Goal: Transaction & Acquisition: Purchase product/service

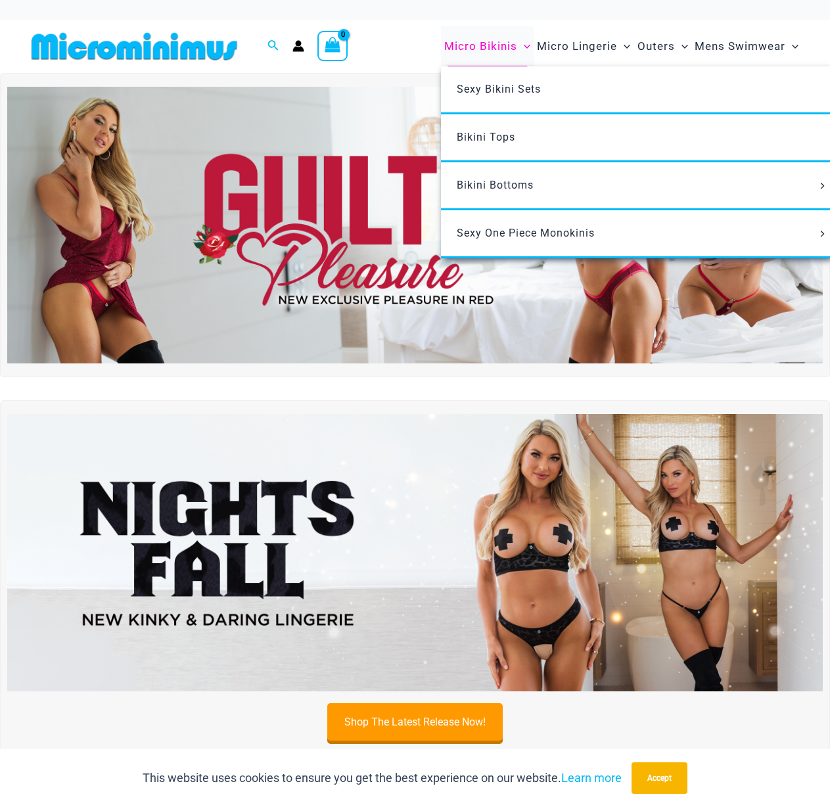
click at [449, 51] on span "Micro Bikinis" at bounding box center [480, 47] width 73 height 34
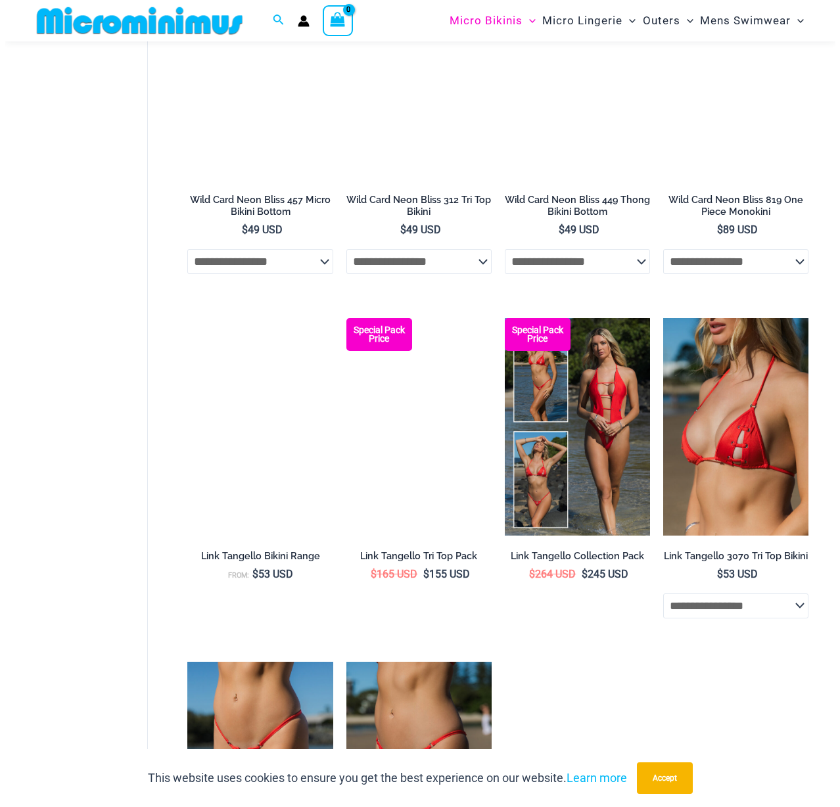
scroll to position [828, 0]
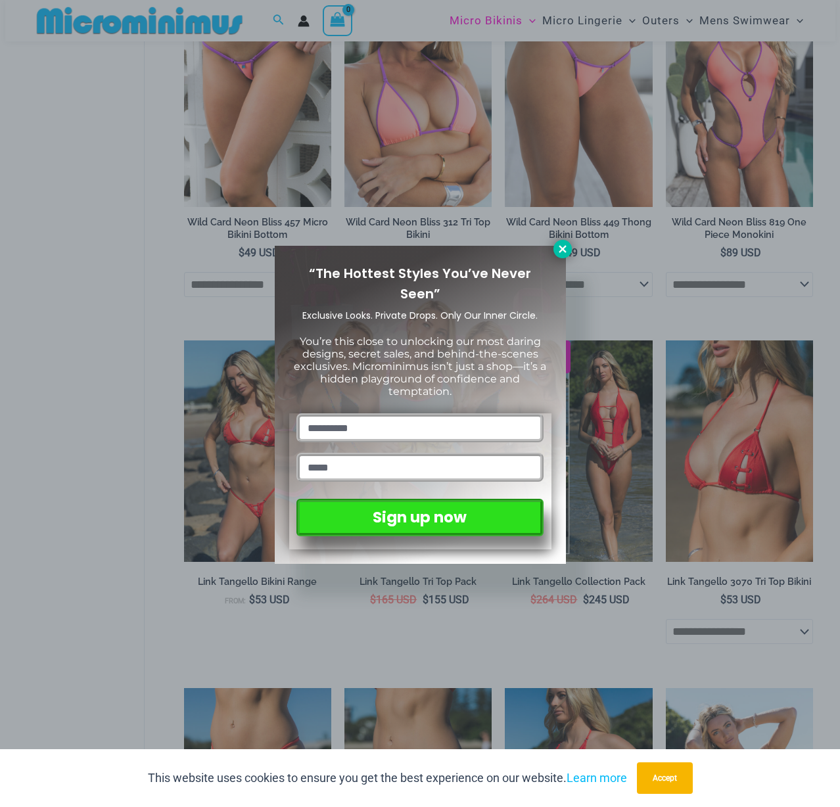
click at [570, 250] on button at bounding box center [562, 249] width 18 height 18
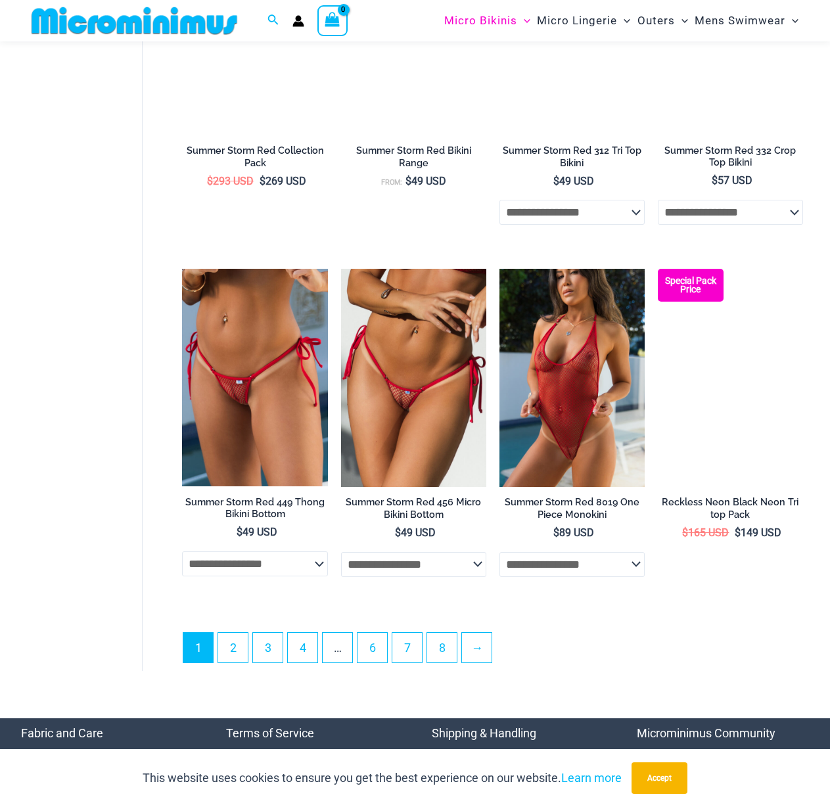
scroll to position [2750, 0]
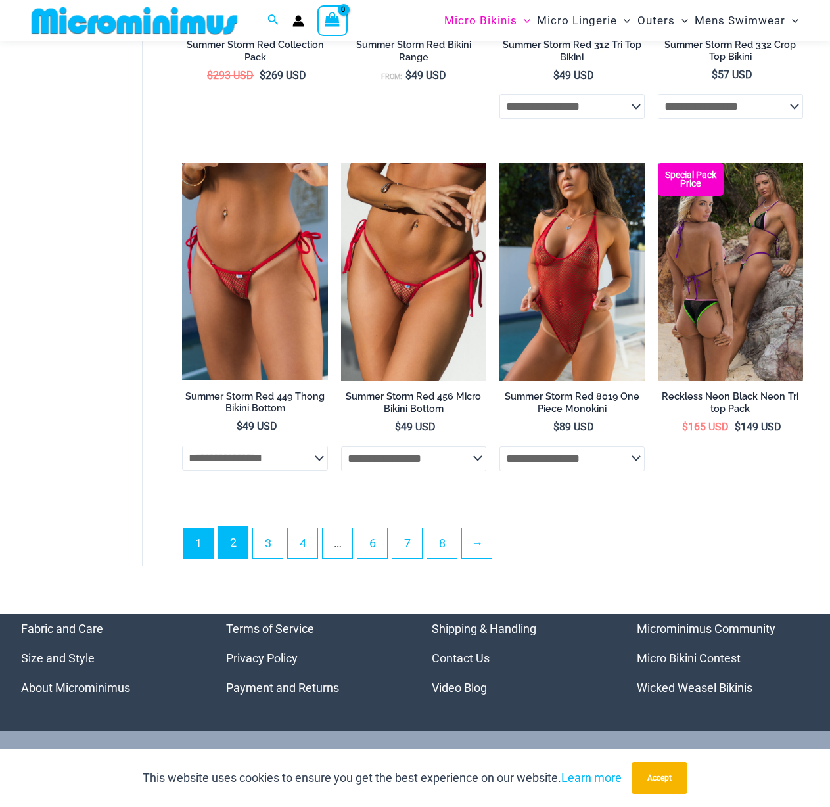
click at [232, 558] on link "2" at bounding box center [233, 542] width 30 height 31
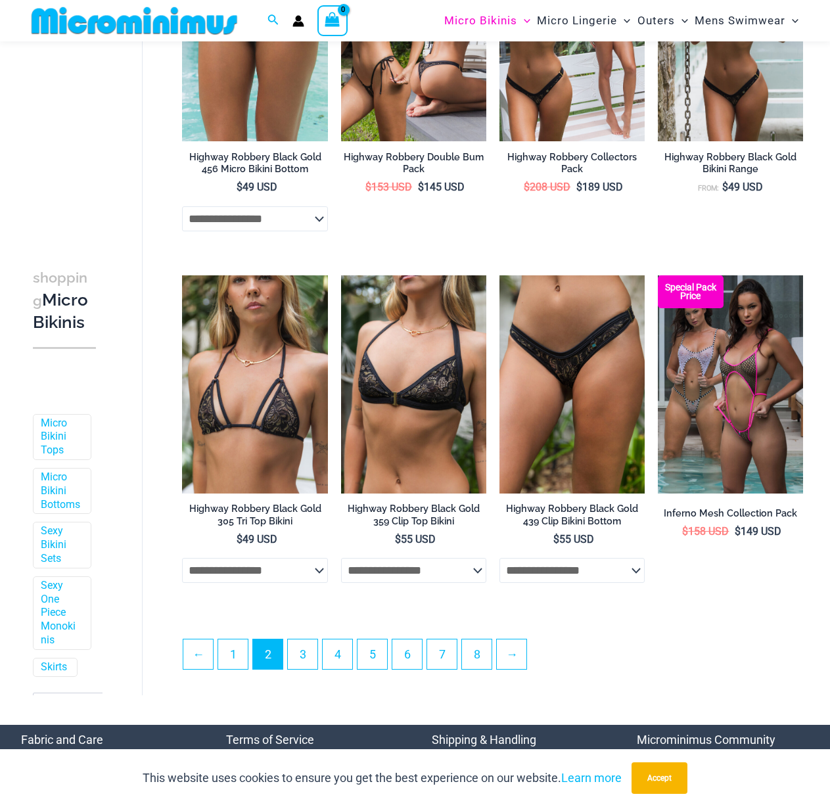
scroll to position [2355, 0]
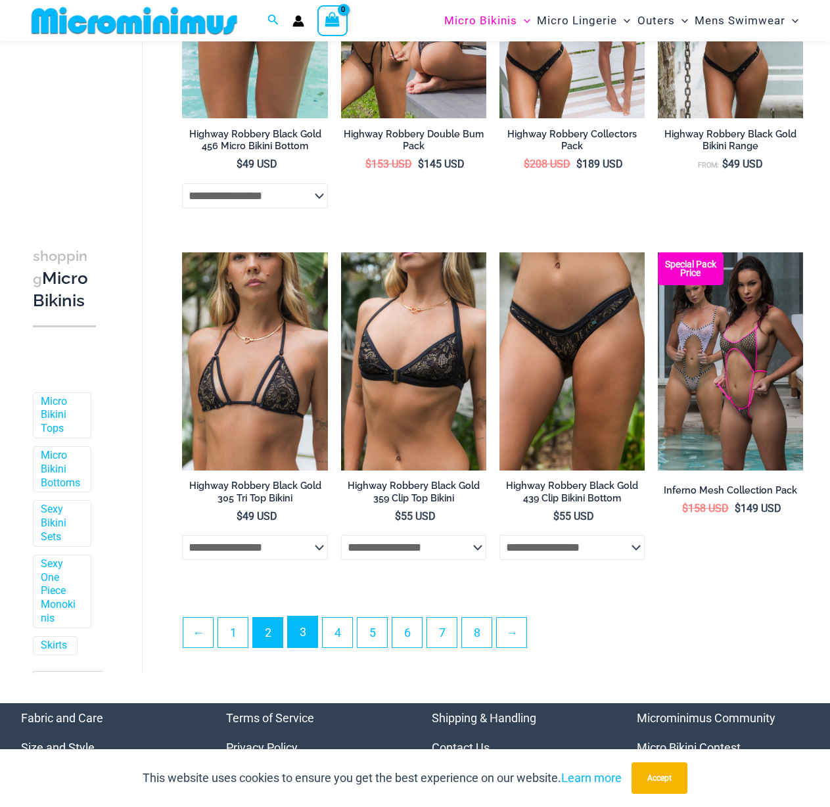
click at [296, 647] on link "3" at bounding box center [303, 631] width 30 height 31
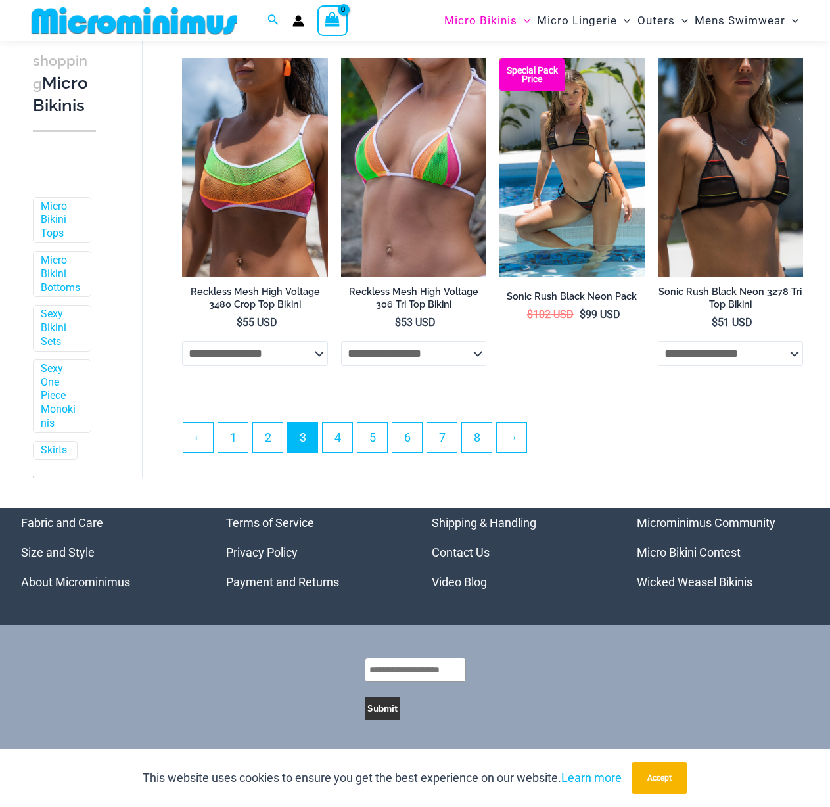
scroll to position [2586, 0]
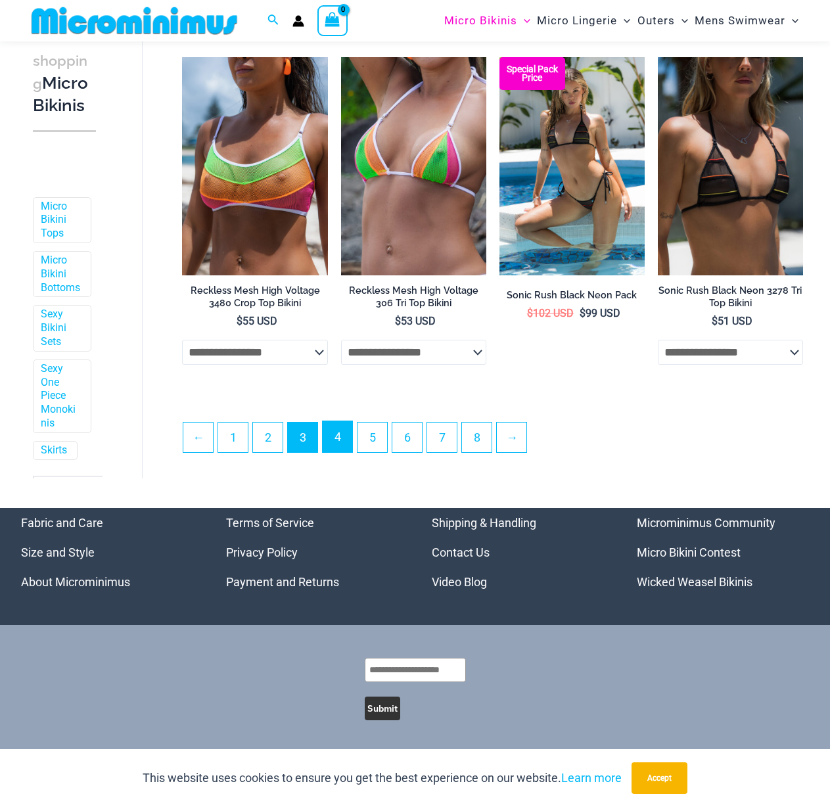
click at [338, 449] on link "4" at bounding box center [338, 436] width 30 height 31
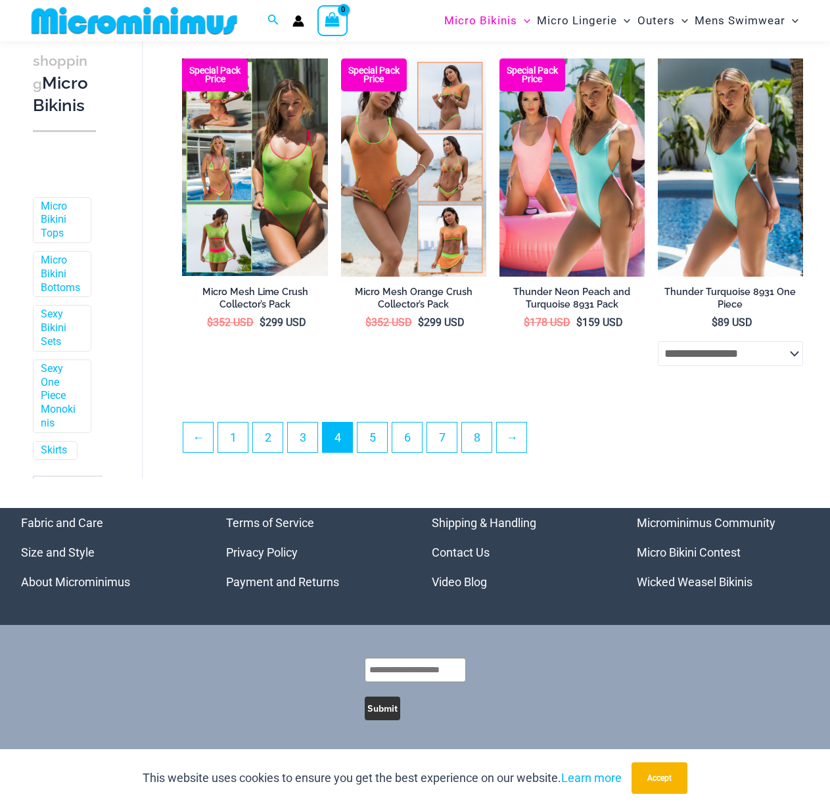
scroll to position [2549, 0]
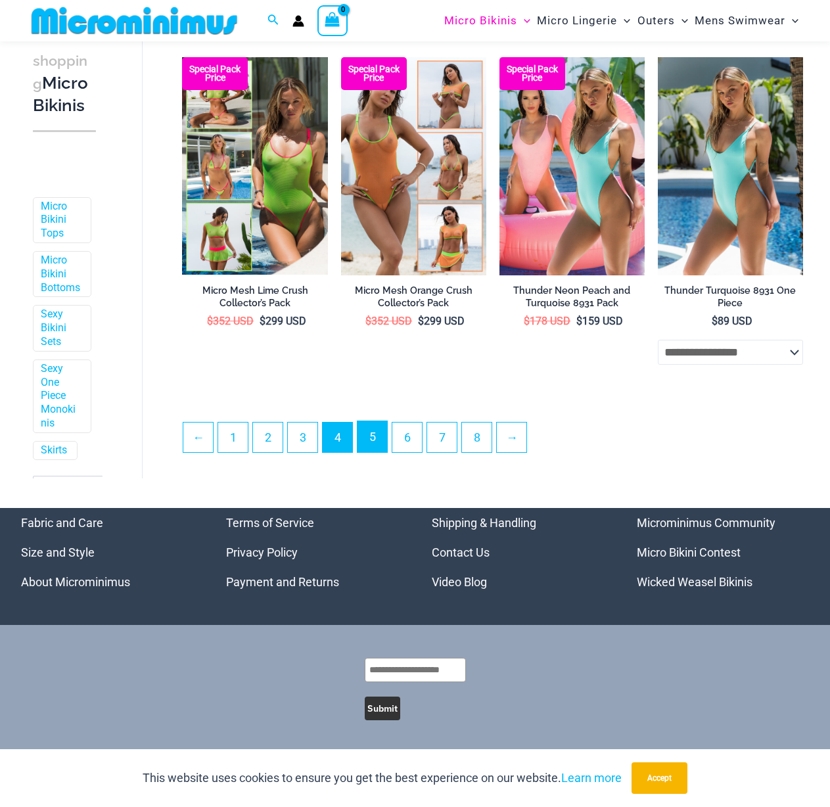
click at [373, 442] on link "5" at bounding box center [372, 436] width 30 height 31
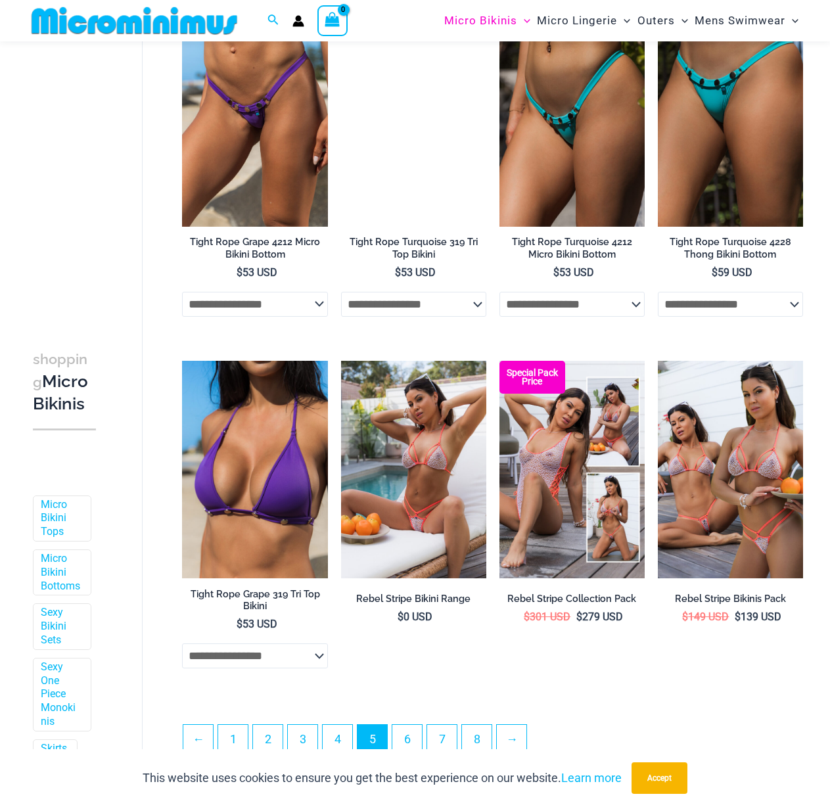
scroll to position [2420, 0]
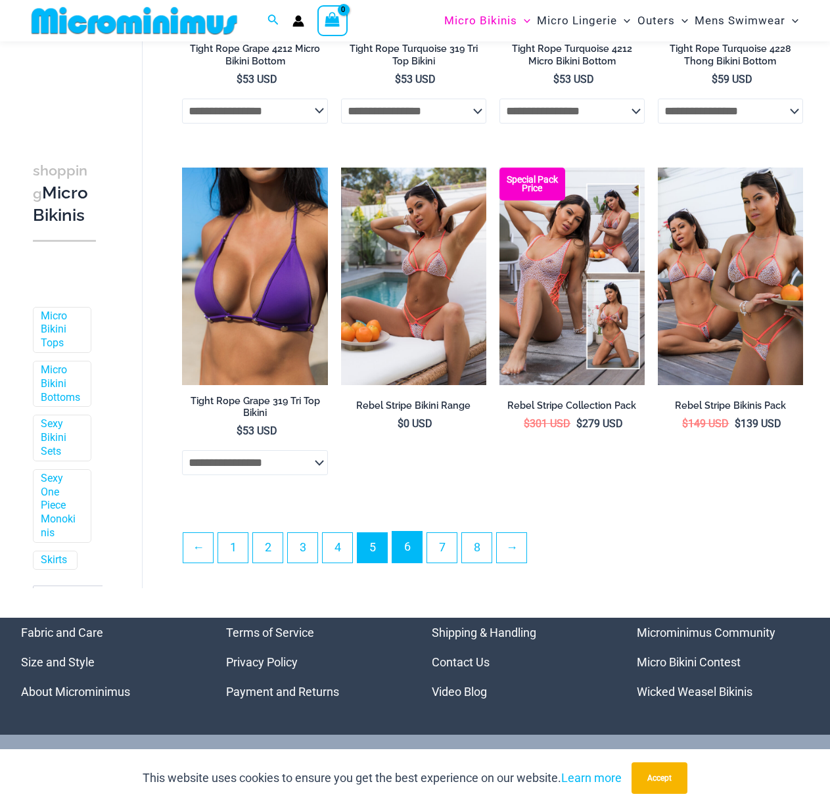
click at [408, 562] on link "6" at bounding box center [407, 547] width 30 height 31
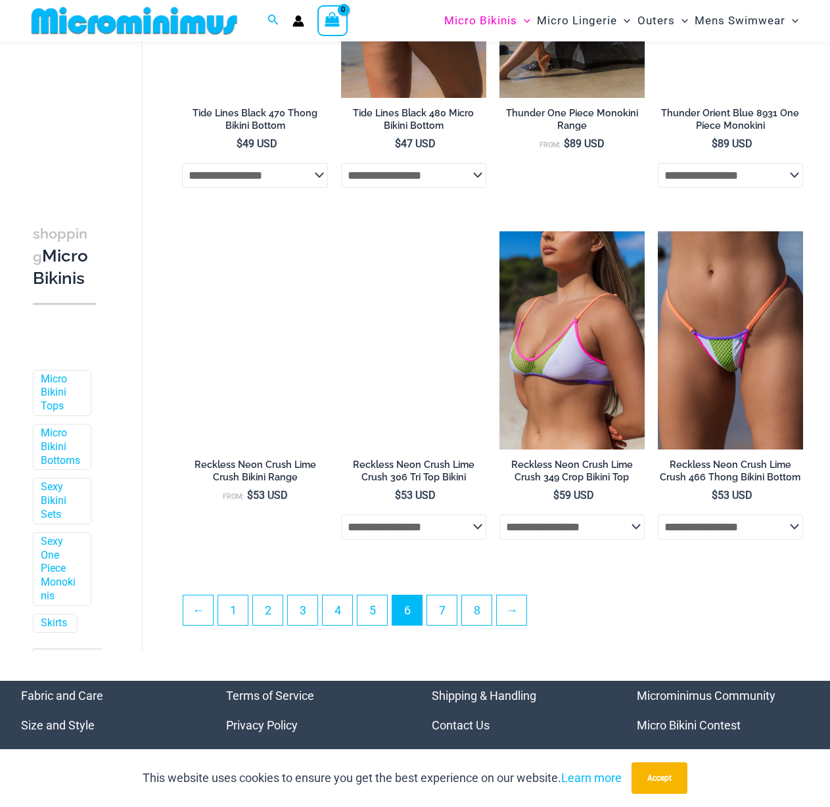
scroll to position [2354, 0]
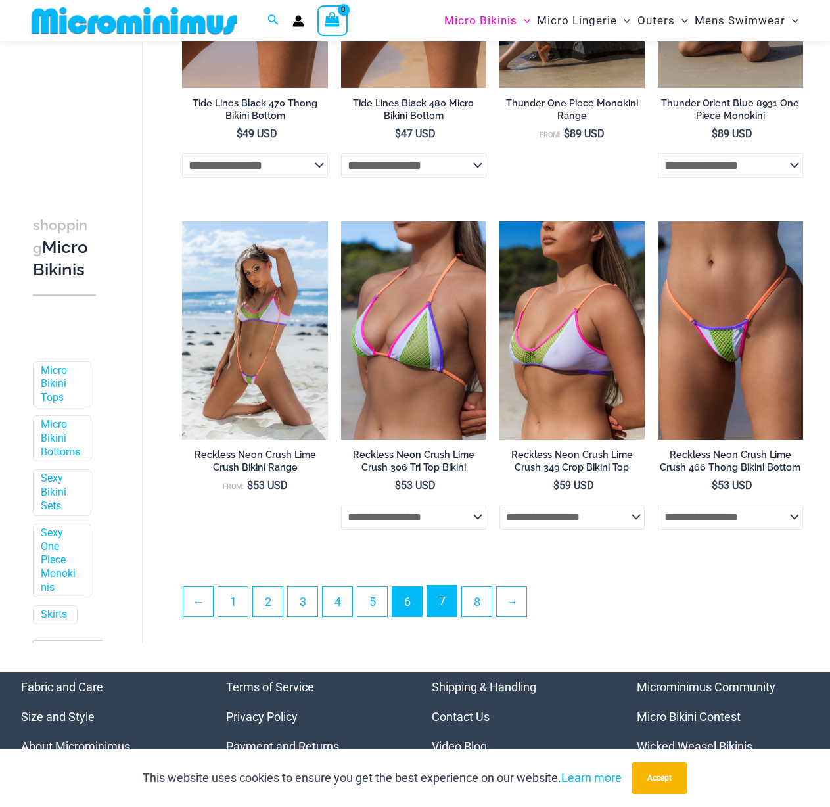
click at [440, 616] on link "7" at bounding box center [442, 600] width 30 height 31
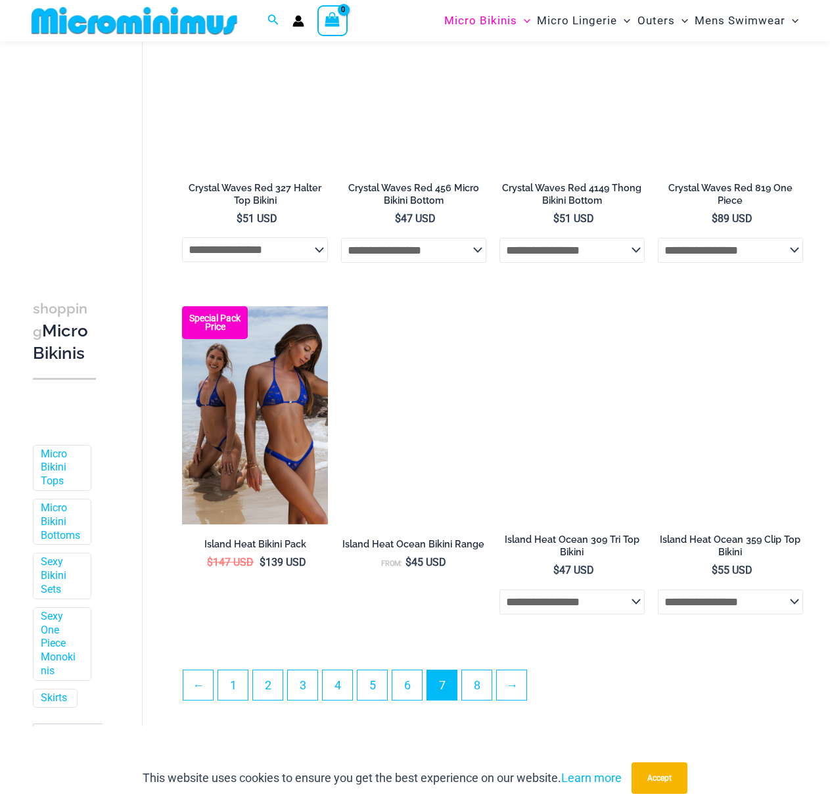
scroll to position [2420, 0]
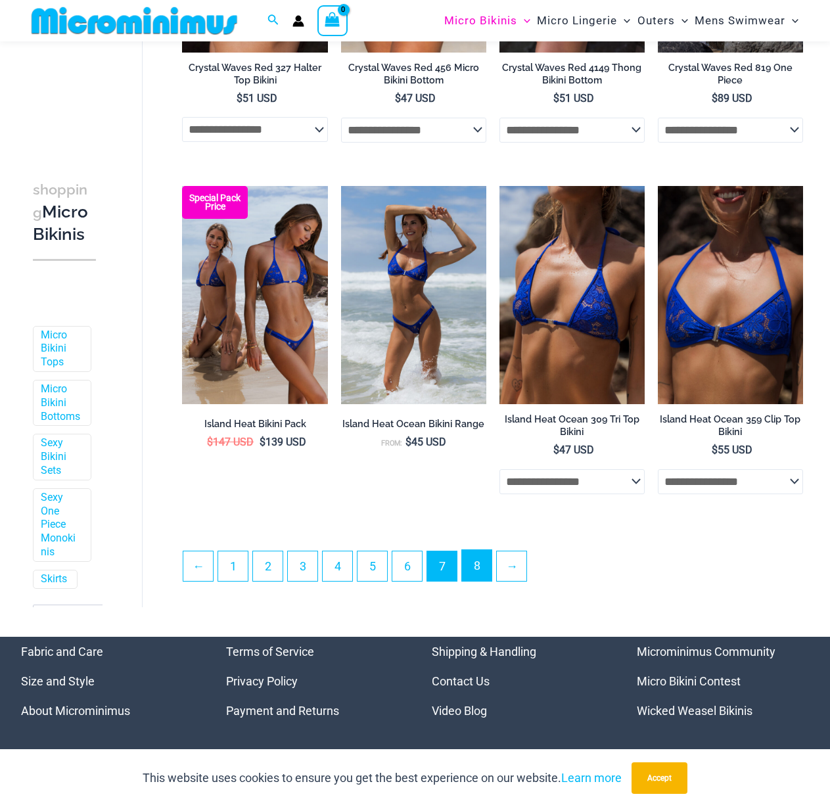
click at [472, 581] on link "8" at bounding box center [477, 565] width 30 height 31
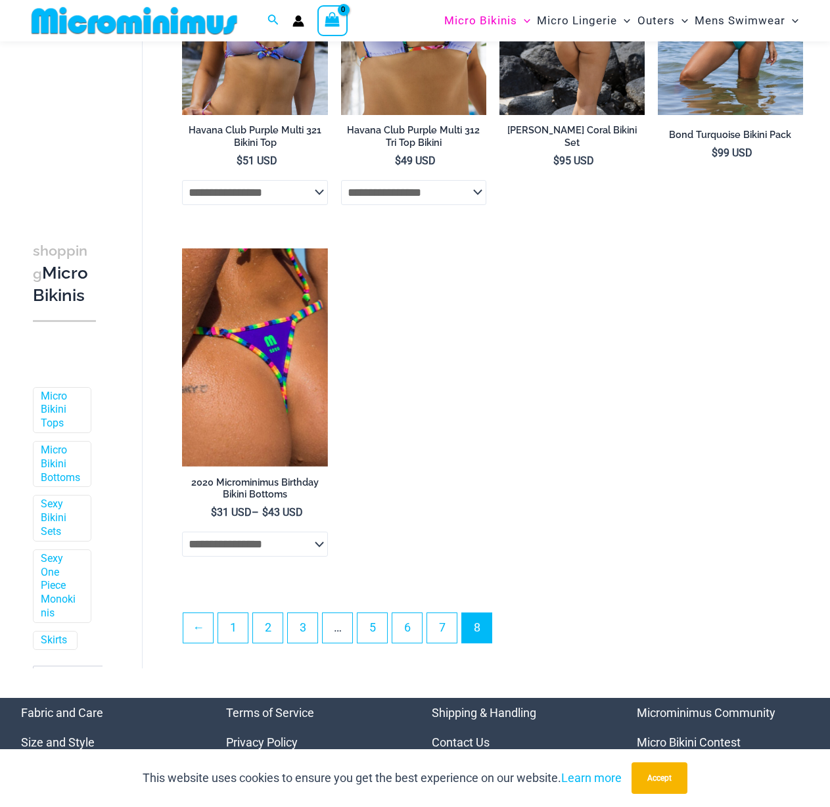
scroll to position [1698, 0]
